Goal: Check status: Check status

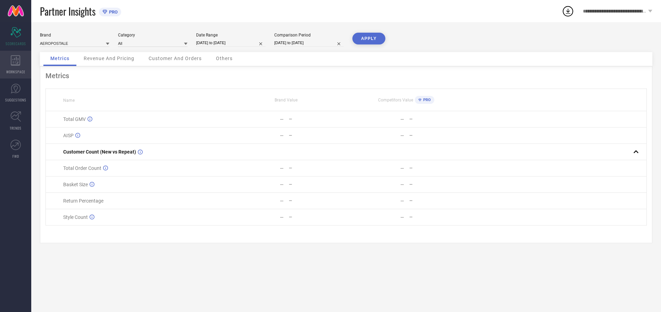
click at [16, 65] on icon at bounding box center [15, 60] width 9 height 10
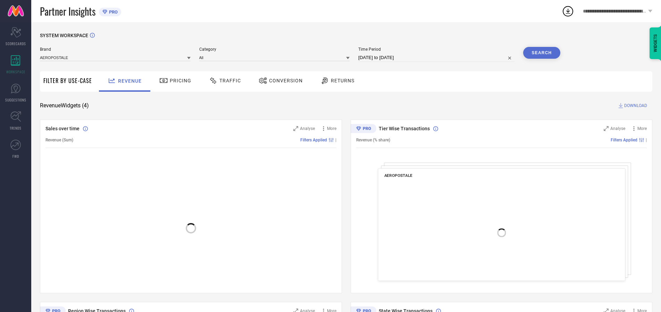
click at [284, 81] on span "Conversion" at bounding box center [286, 81] width 34 height 6
type input "U.S. POLO ASSN. TAILORED"
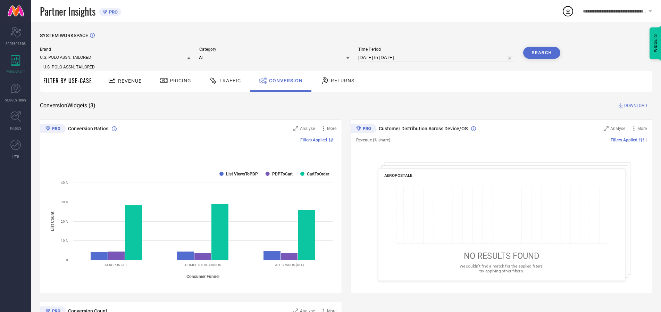
type input "All"
click at [437, 58] on input "[DATE] to [DATE]" at bounding box center [436, 57] width 156 height 8
type input "[DATE] to [DATE]"
click at [542, 53] on button "Search" at bounding box center [541, 53] width 37 height 12
click at [284, 81] on span "Conversion" at bounding box center [286, 81] width 34 height 6
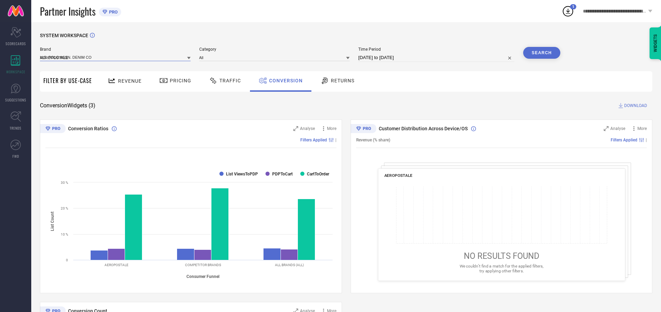
type input "U.S. POLO ASSN. DENIM CO."
